Goal: Find specific page/section

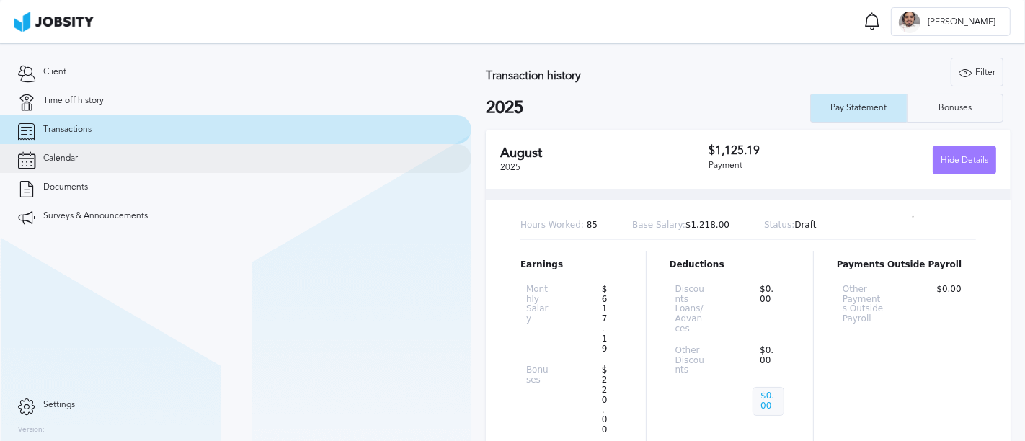
click at [203, 154] on link "Calendar" at bounding box center [235, 158] width 471 height 29
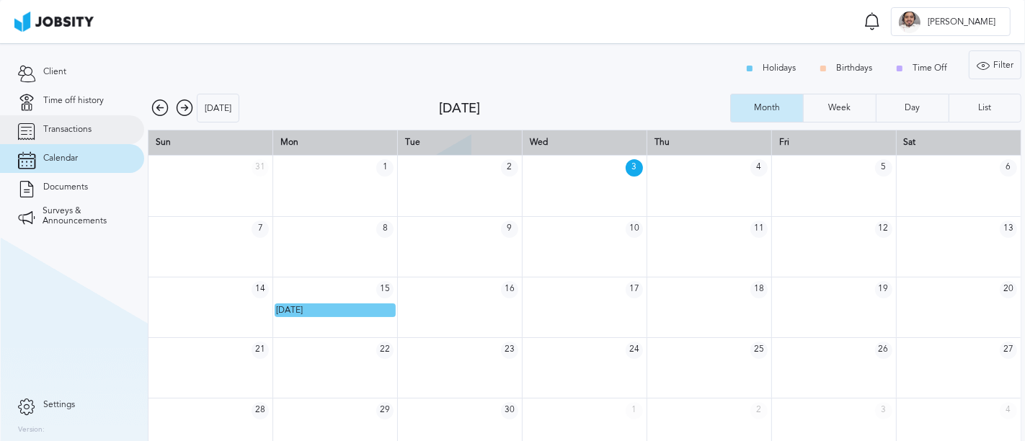
click at [64, 128] on span "Transactions" at bounding box center [67, 130] width 48 height 10
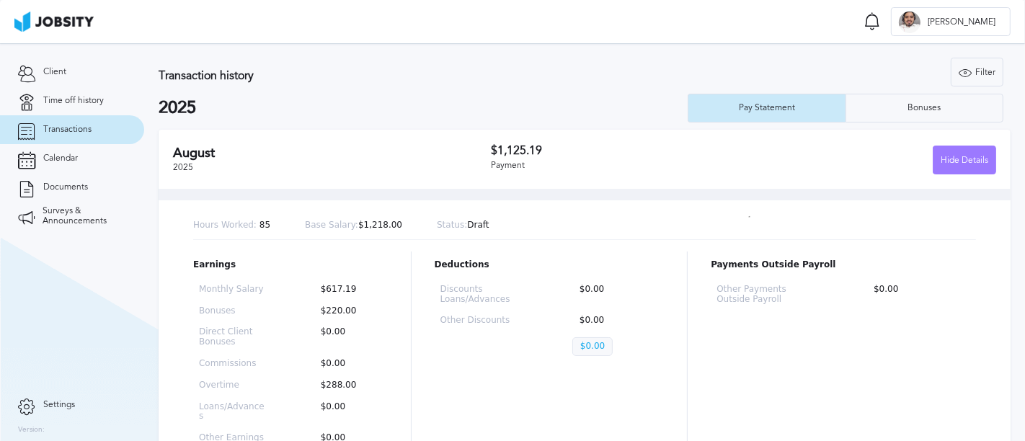
click at [379, 149] on h2 "August" at bounding box center [332, 153] width 318 height 15
click at [980, 155] on div "Hide Details" at bounding box center [964, 160] width 62 height 29
